Goal: Navigation & Orientation: Understand site structure

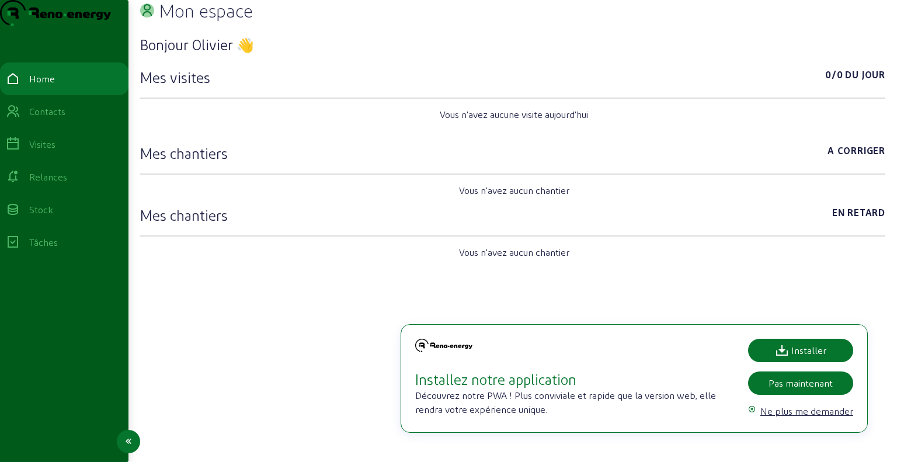
click at [45, 119] on div "Contacts" at bounding box center [47, 112] width 36 height 14
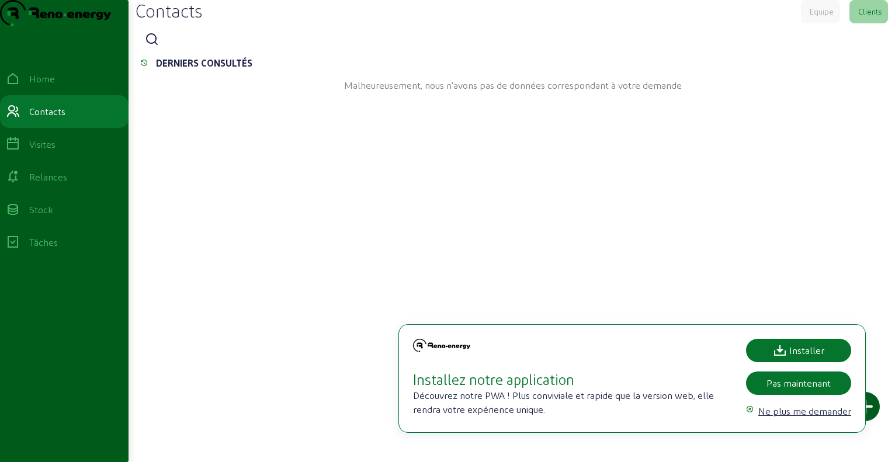
click at [818, 17] on div "Equipe" at bounding box center [821, 11] width 24 height 11
click at [859, 17] on div "Clients" at bounding box center [869, 11] width 23 height 11
click at [815, 17] on div "Equipe" at bounding box center [821, 11] width 24 height 11
click at [872, 17] on div "Clients" at bounding box center [869, 11] width 23 height 11
click at [36, 151] on div "Visites" at bounding box center [64, 144] width 117 height 14
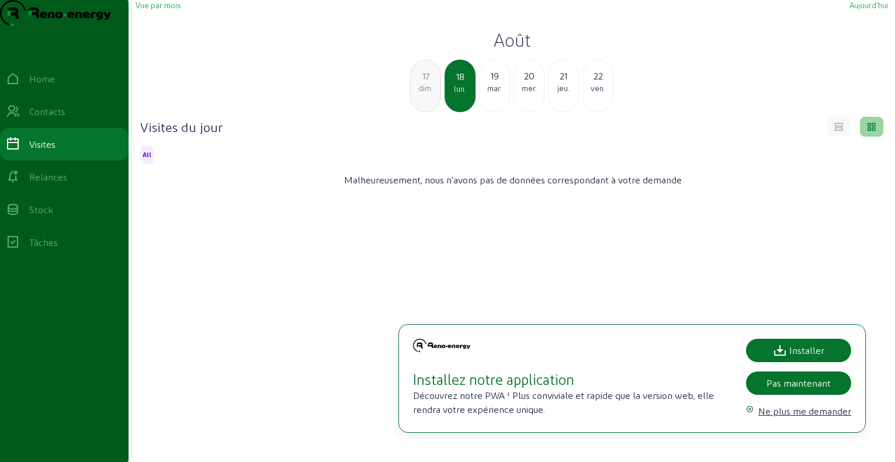
click at [154, 9] on span "Vue par mois" at bounding box center [157, 5] width 45 height 9
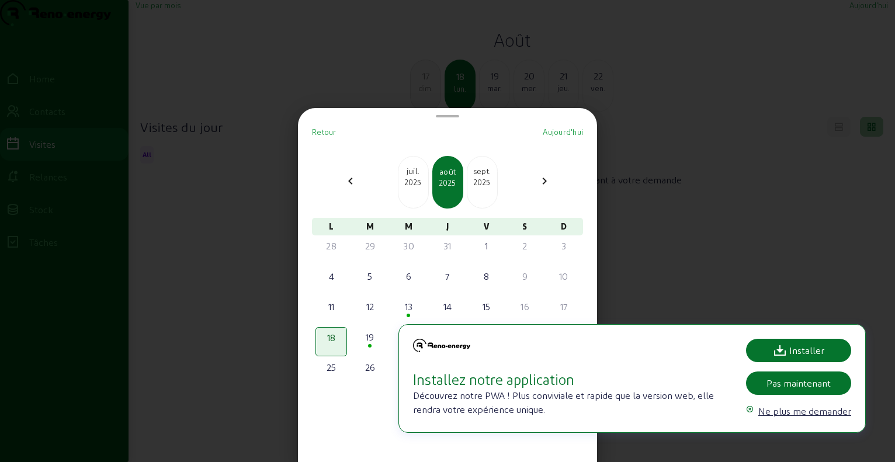
click at [353, 181] on mat-icon "chevron_left" at bounding box center [350, 181] width 14 height 14
click at [545, 180] on mat-icon "chevron_right" at bounding box center [544, 181] width 14 height 14
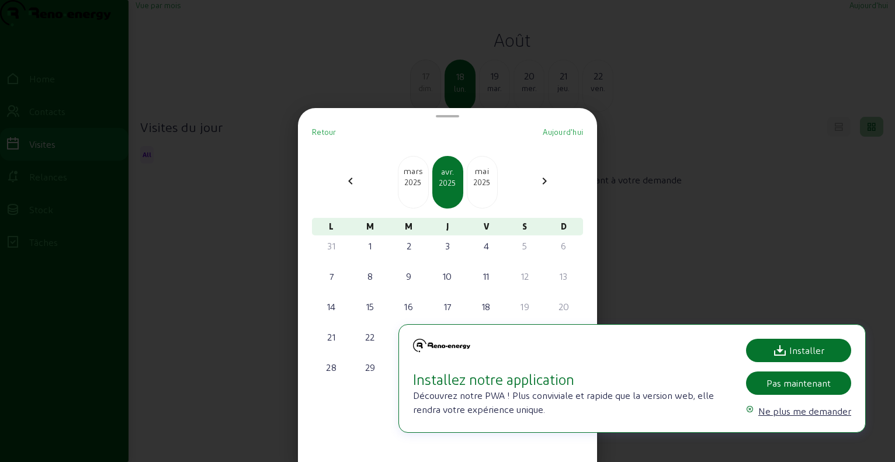
click at [545, 180] on mat-icon "chevron_right" at bounding box center [544, 181] width 14 height 14
click at [694, 148] on div at bounding box center [447, 231] width 895 height 462
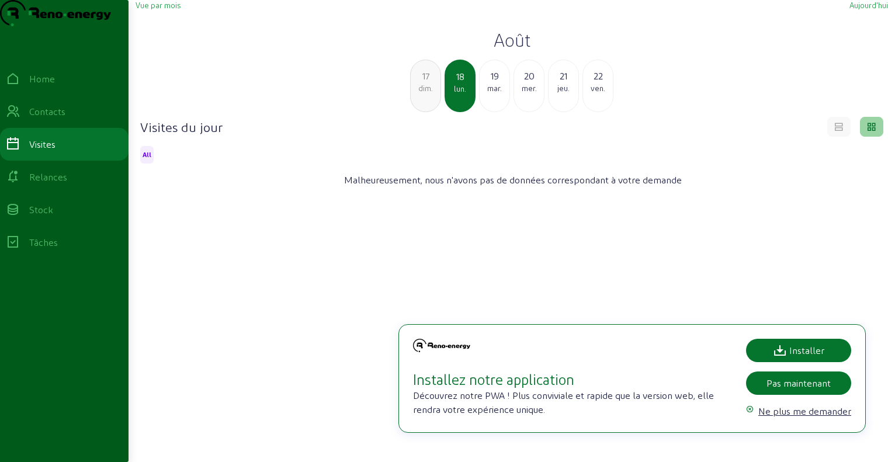
click at [839, 130] on icon at bounding box center [838, 125] width 11 height 11
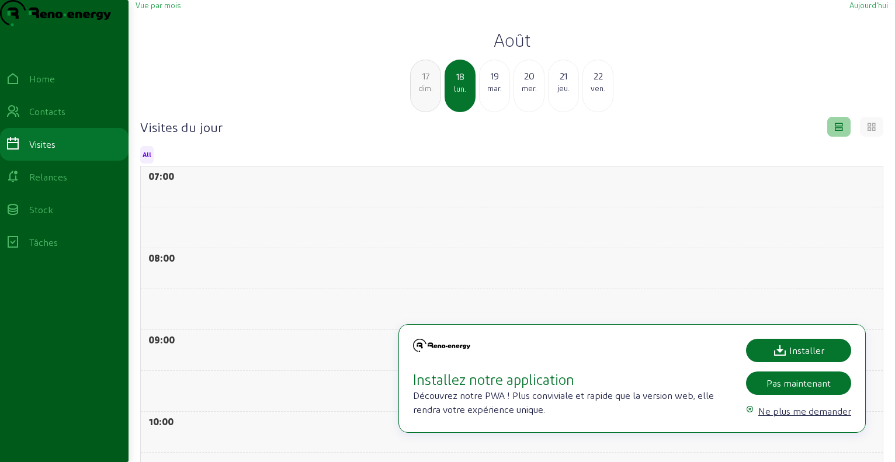
click at [497, 93] on div "mar." at bounding box center [494, 88] width 30 height 11
click at [429, 93] on div "lun." at bounding box center [426, 88] width 30 height 11
click at [540, 93] on div "mer." at bounding box center [529, 88] width 30 height 11
click at [586, 93] on div "dim." at bounding box center [598, 88] width 30 height 11
click at [621, 112] on div "23 [PERSON_NAME]. 24 dim. 25 lun. [DATE] mer. 28 jeu." at bounding box center [511, 86] width 766 height 53
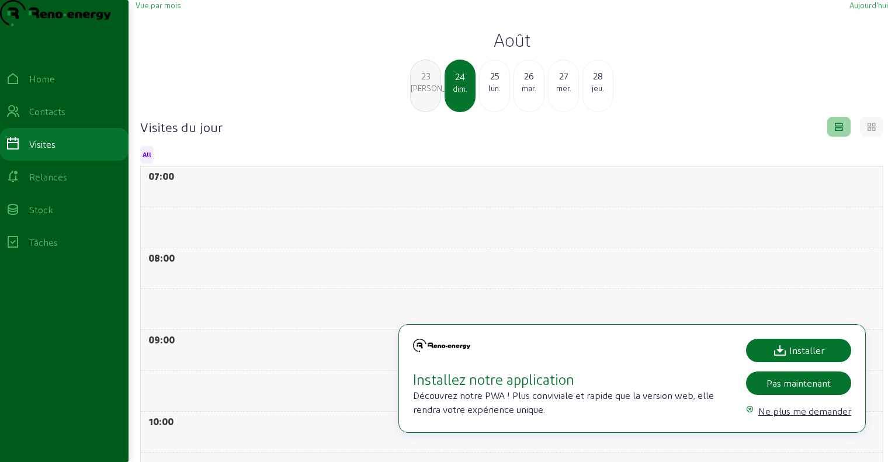
click at [173, 9] on span "Vue par mois" at bounding box center [157, 5] width 45 height 9
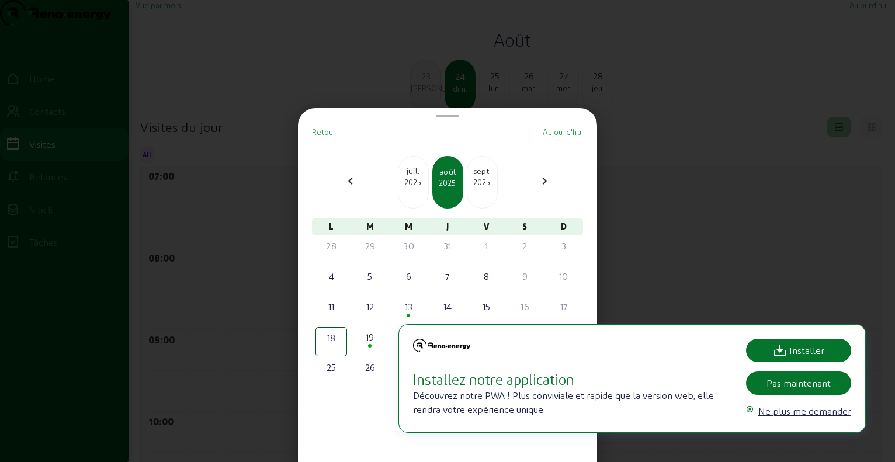
click at [355, 185] on mat-icon "chevron_left" at bounding box center [350, 181] width 14 height 14
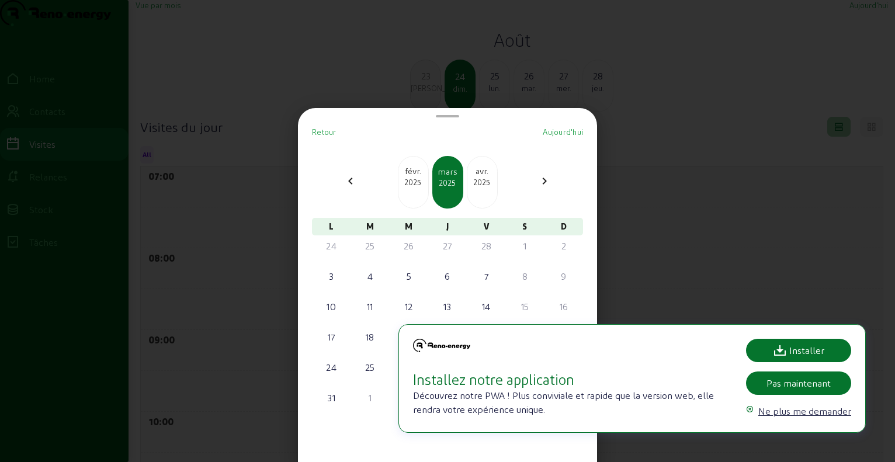
click at [355, 185] on mat-icon "chevron_left" at bounding box center [350, 181] width 14 height 14
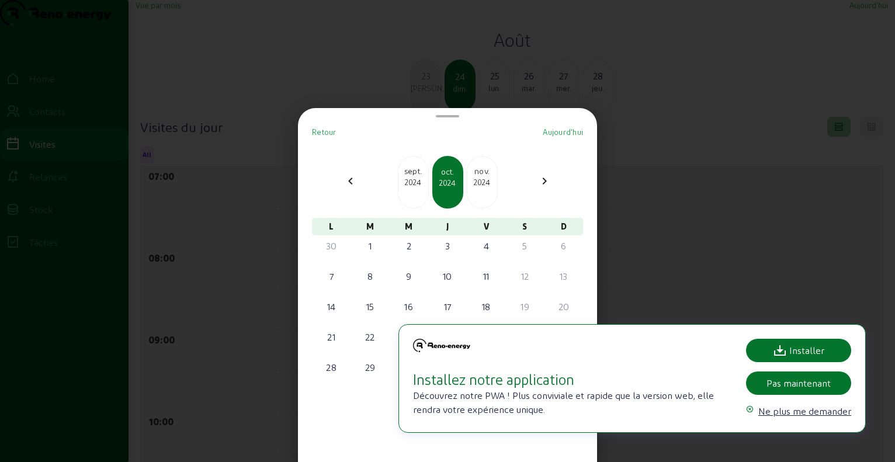
click at [355, 185] on mat-icon "chevron_left" at bounding box center [350, 181] width 14 height 14
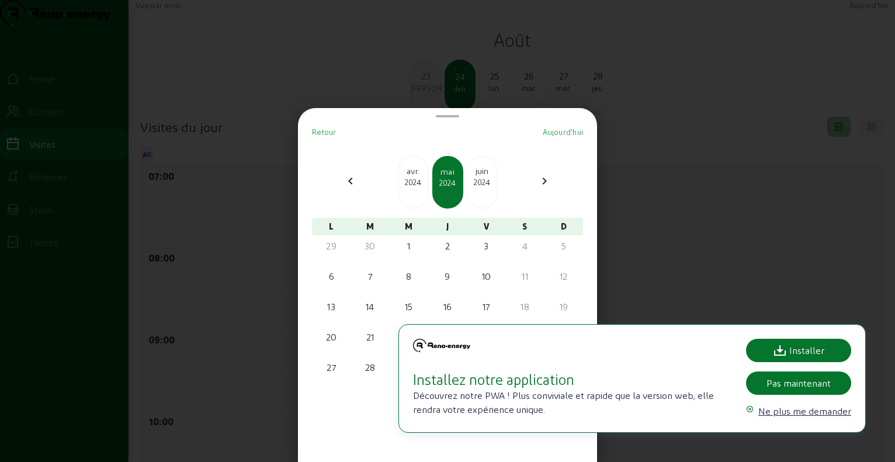
click at [355, 185] on mat-icon "chevron_left" at bounding box center [350, 181] width 14 height 14
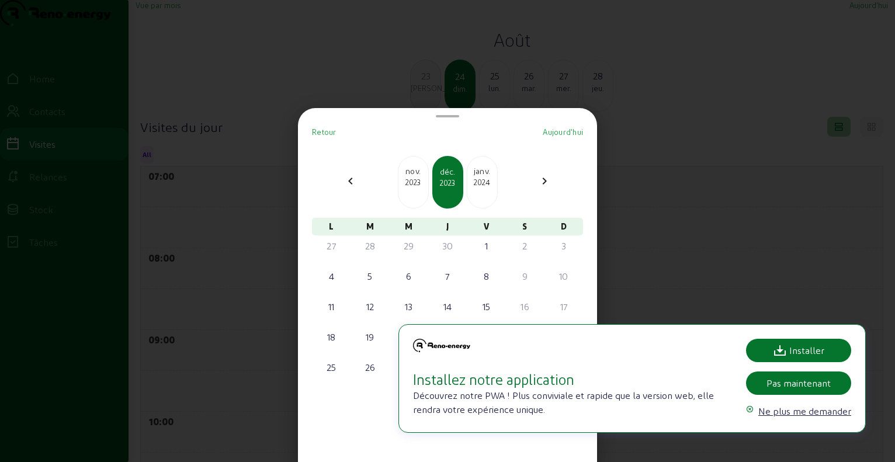
click at [355, 185] on mat-icon "chevron_left" at bounding box center [350, 181] width 14 height 14
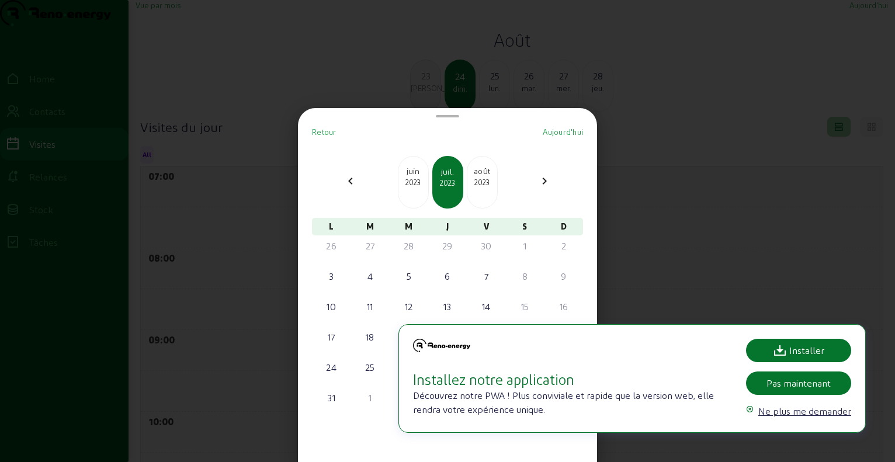
click at [355, 185] on mat-icon "chevron_left" at bounding box center [350, 181] width 14 height 14
click at [367, 62] on div at bounding box center [447, 231] width 895 height 462
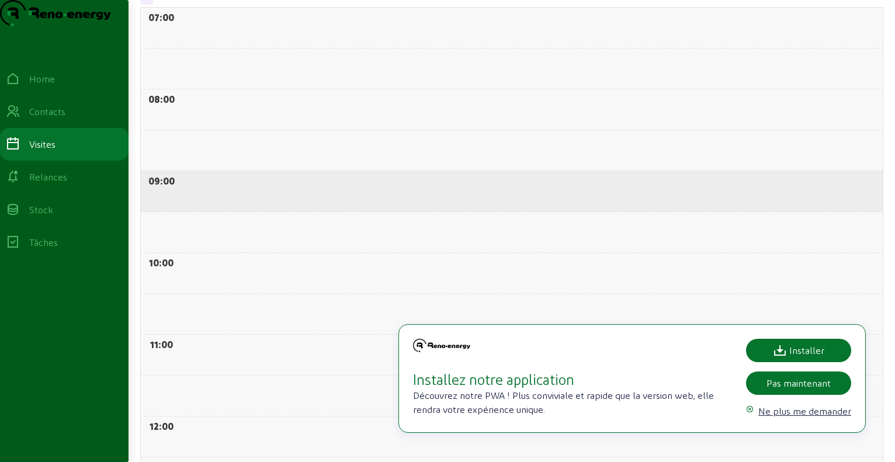
scroll to position [175, 0]
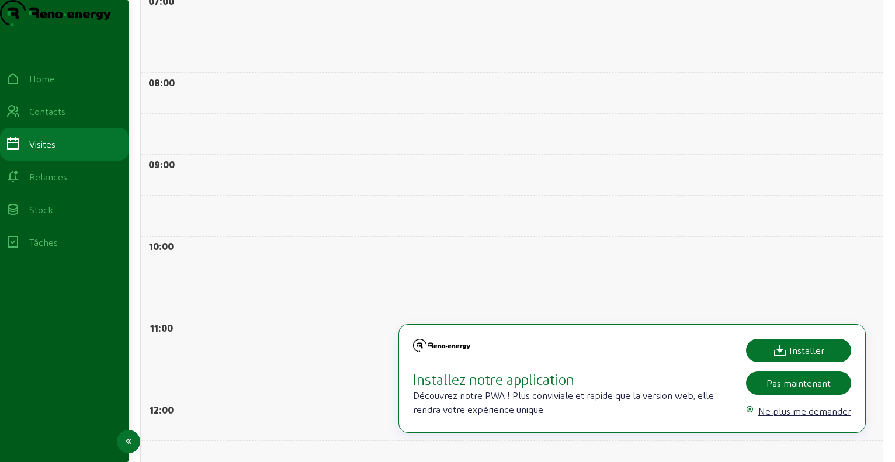
click at [65, 184] on div "Relances" at bounding box center [48, 177] width 38 height 14
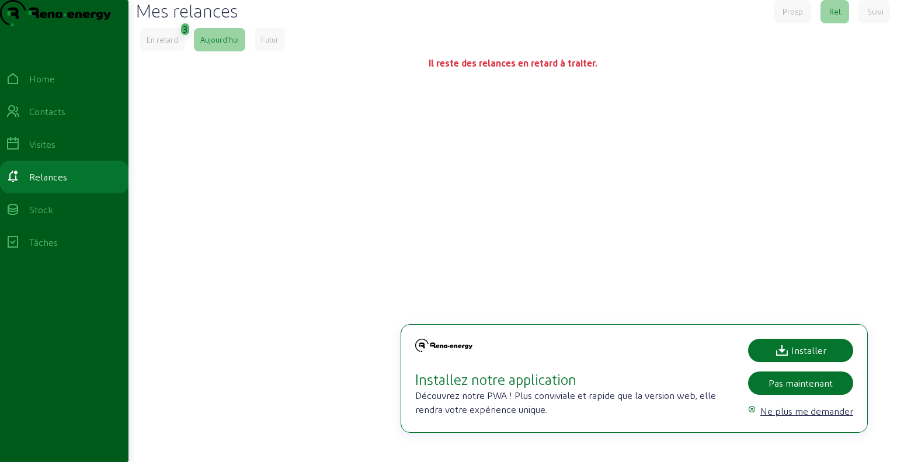
click at [156, 45] on div "En retard" at bounding box center [163, 39] width 32 height 11
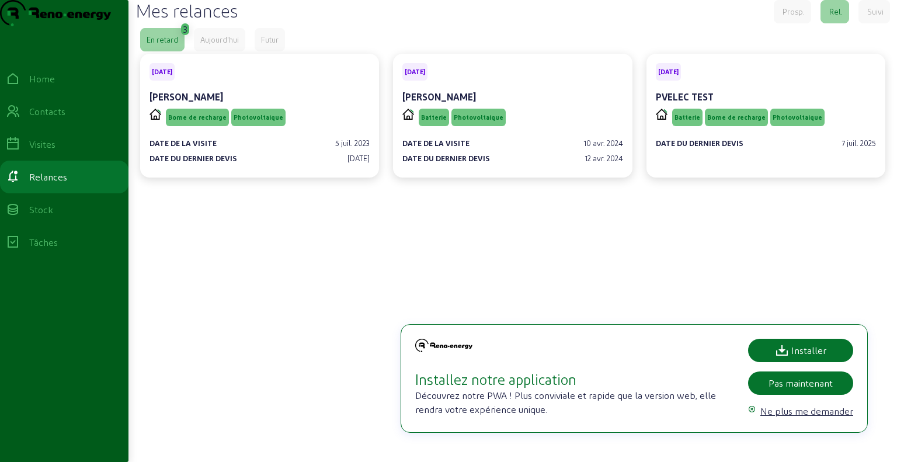
click at [879, 17] on div "Suivi" at bounding box center [875, 11] width 16 height 11
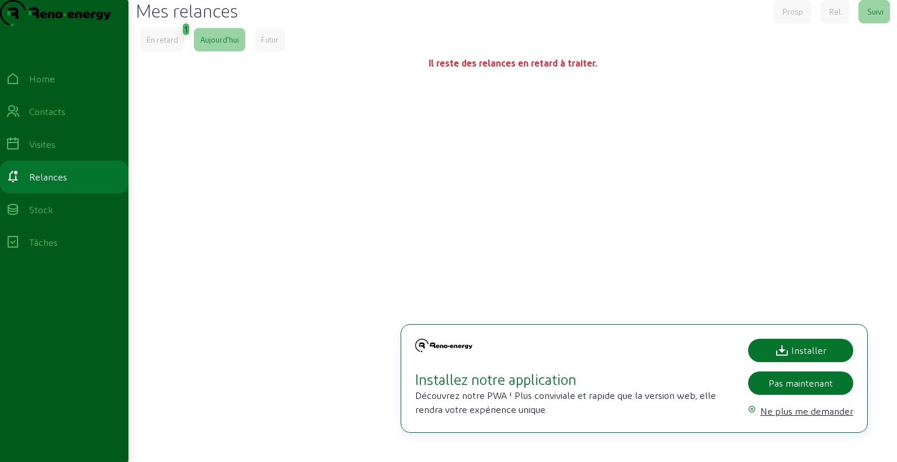
click at [796, 17] on div "Prosp." at bounding box center [793, 11] width 22 height 11
click at [839, 17] on div "Rel." at bounding box center [835, 11] width 13 height 11
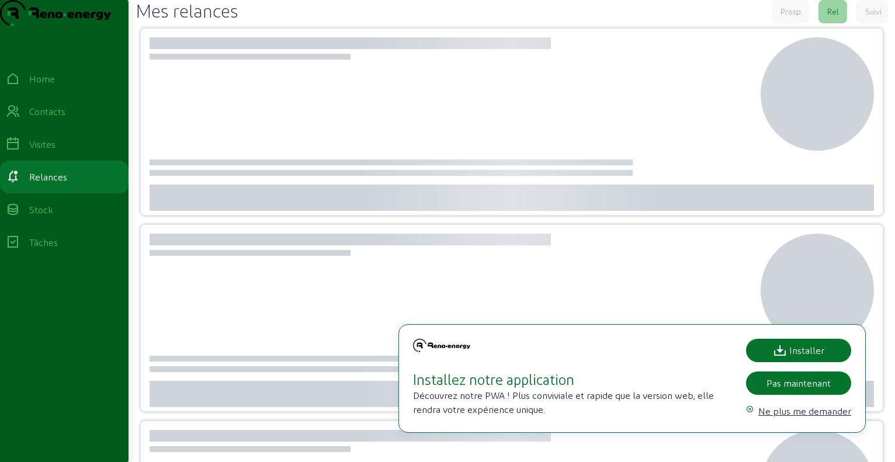
click at [795, 17] on div "Prosp." at bounding box center [791, 11] width 22 height 11
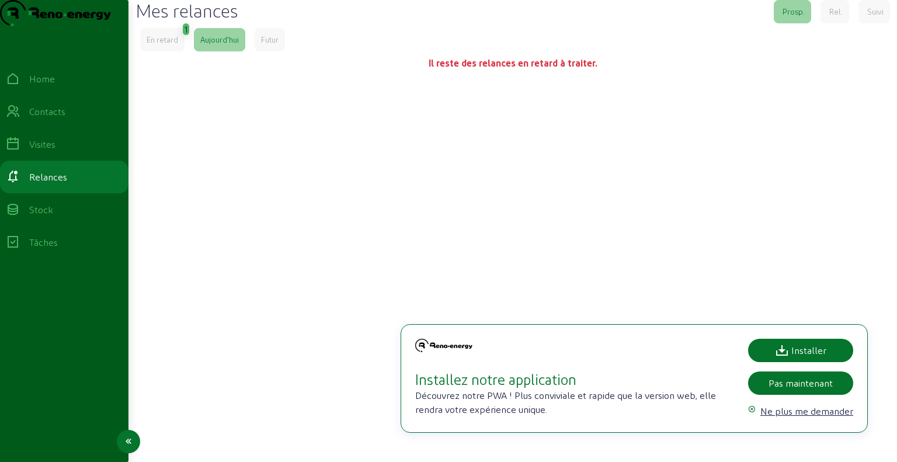
click at [47, 217] on div "Stock" at bounding box center [41, 210] width 24 height 14
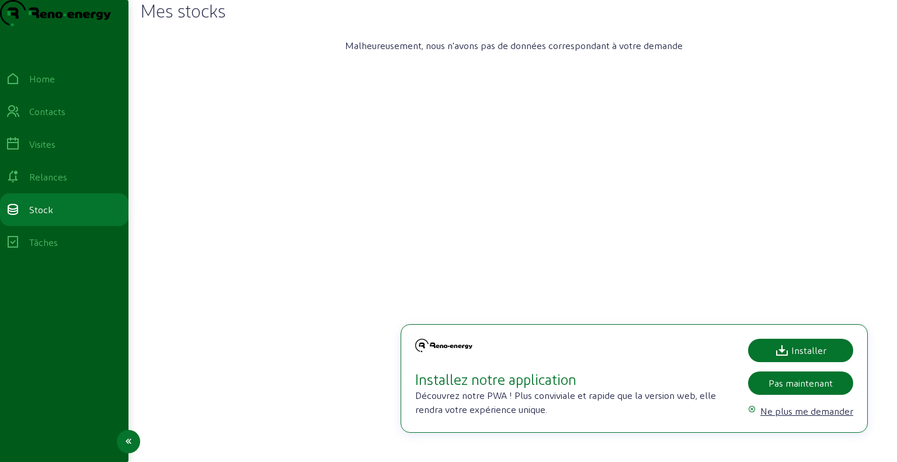
click at [48, 249] on div "Tâches" at bounding box center [43, 242] width 29 height 14
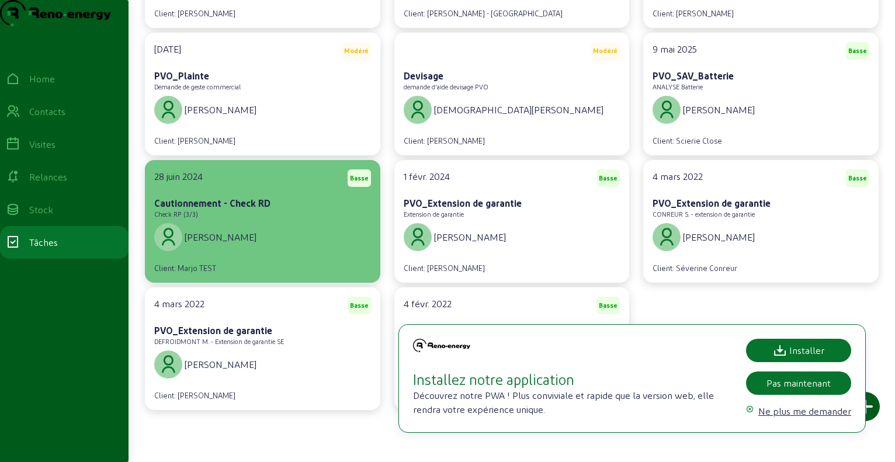
scroll to position [224, 0]
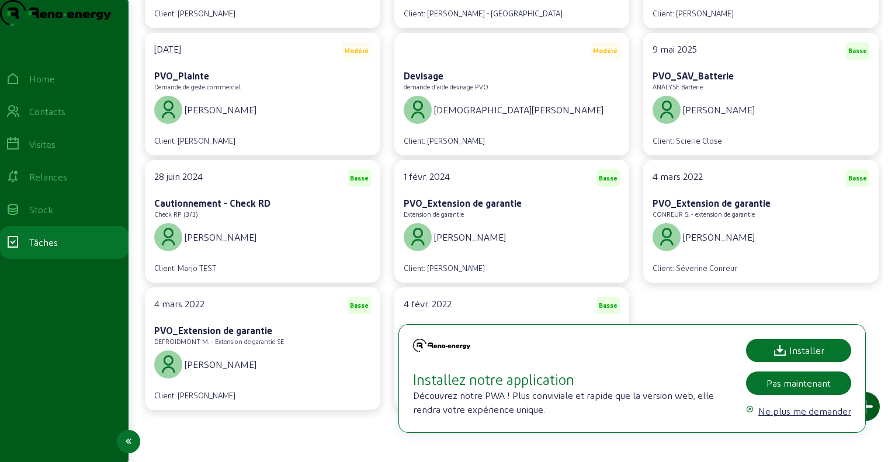
click at [55, 86] on div "Home" at bounding box center [42, 79] width 26 height 14
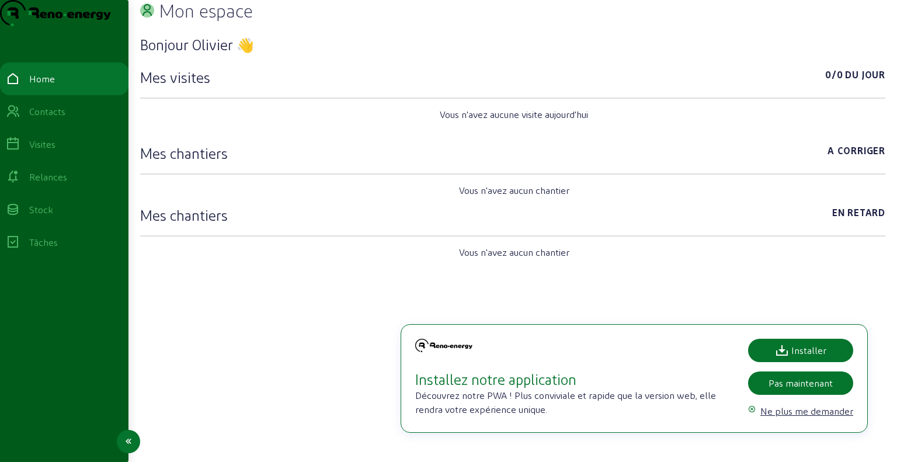
click at [75, 119] on div "Contacts" at bounding box center [64, 112] width 117 height 14
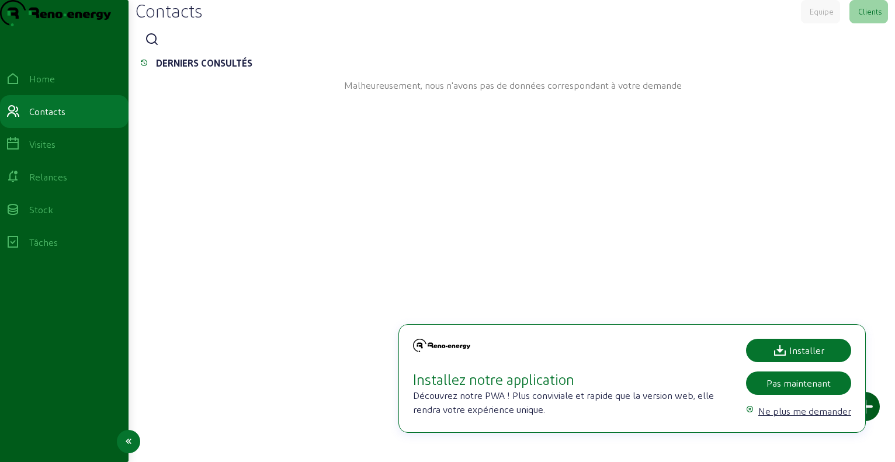
click at [65, 151] on div "Visites" at bounding box center [64, 144] width 117 height 14
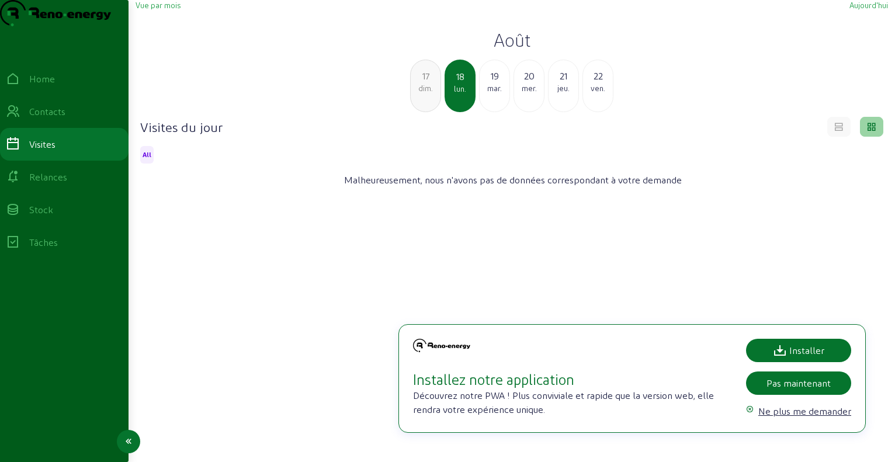
click at [67, 184] on div "Relances" at bounding box center [48, 177] width 38 height 14
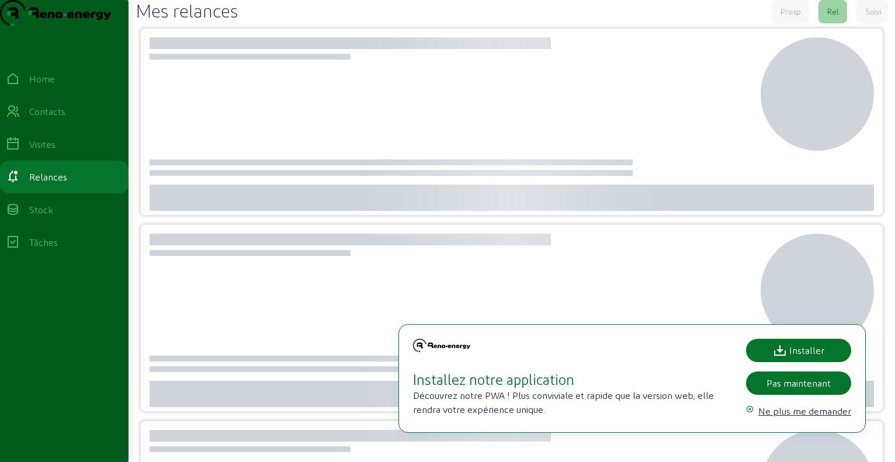
click at [65, 217] on div "Stock" at bounding box center [64, 210] width 117 height 14
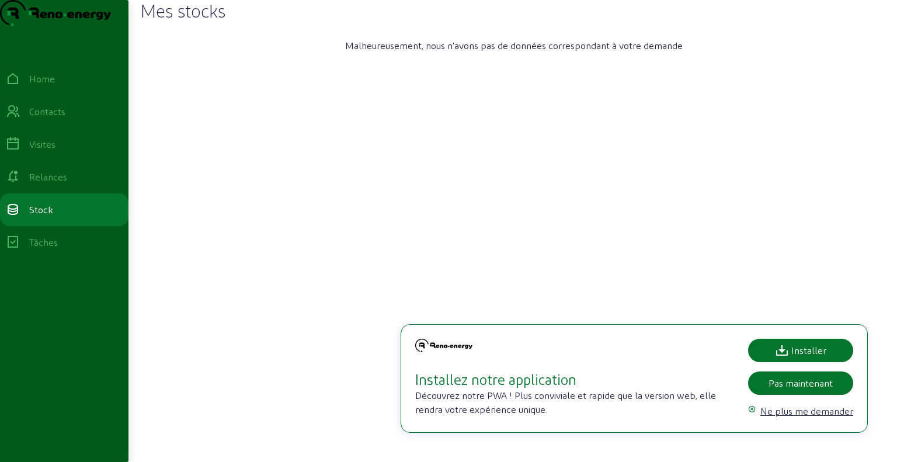
click at [58, 249] on div "Tâches" at bounding box center [43, 242] width 29 height 14
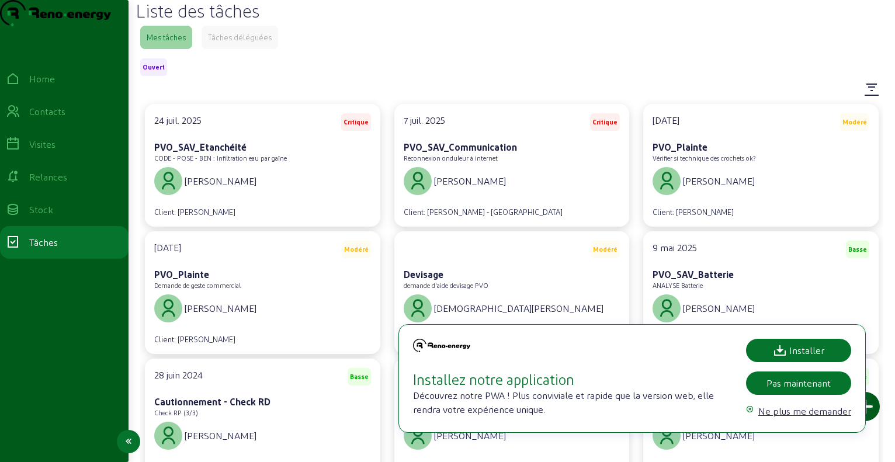
click at [55, 151] on div "Visites" at bounding box center [42, 144] width 26 height 14
